Goal: Task Accomplishment & Management: Complete application form

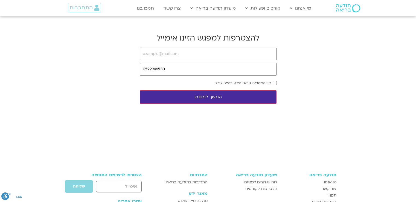
type input "0522946530"
click at [180, 54] on input "email" at bounding box center [208, 54] width 137 height 13
type input "[EMAIL_ADDRESS][DOMAIN_NAME]"
click at [217, 101] on button "המשך למפגש" at bounding box center [208, 96] width 137 height 13
click at [178, 71] on input "tel" at bounding box center [208, 69] width 137 height 13
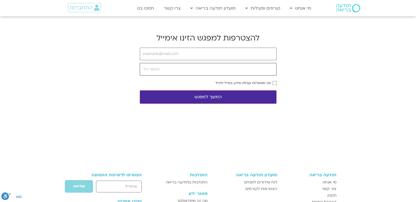
type input "0522946530"
click at [189, 53] on input "email" at bounding box center [208, 54] width 137 height 13
type input "[EMAIL_ADDRESS][DOMAIN_NAME]"
click at [214, 95] on button "המשך למפגש" at bounding box center [208, 96] width 137 height 13
click at [204, 97] on button "המשך למפגש" at bounding box center [208, 96] width 137 height 13
